Goal: Task Accomplishment & Management: Use online tool/utility

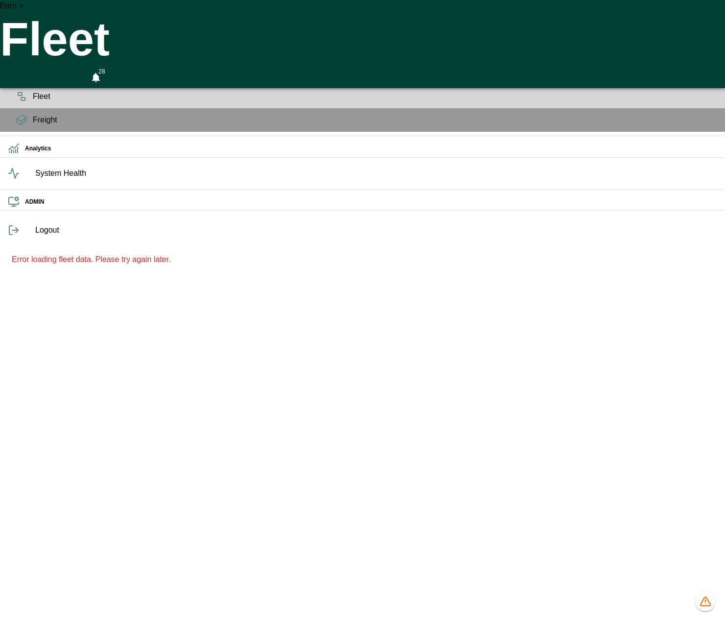
click at [90, 277] on div "Error loading fleet data. Please try again later." at bounding box center [362, 259] width 725 height 35
